Goal: Information Seeking & Learning: Learn about a topic

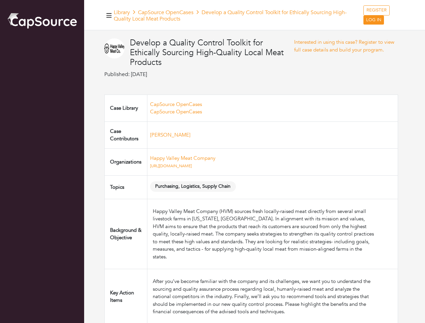
click at [212, 161] on td "Happy Valley Meat Company [URL][DOMAIN_NAME]" at bounding box center [272, 161] width 250 height 27
click at [109, 15] on icon "button" at bounding box center [108, 15] width 5 height 4
